Goal: Transaction & Acquisition: Purchase product/service

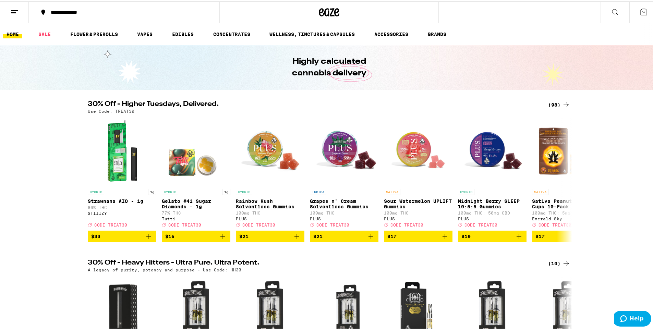
drag, startPoint x: 559, startPoint y: 102, endPoint x: 329, endPoint y: 62, distance: 233.6
click at [558, 102] on div "(98)" at bounding box center [559, 103] width 22 height 8
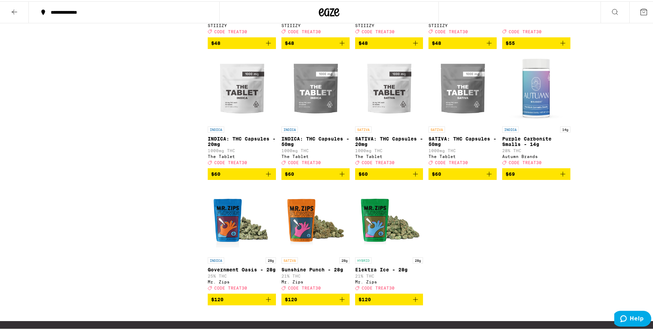
scroll to position [2598, 0]
